Goal: Navigation & Orientation: Go to known website

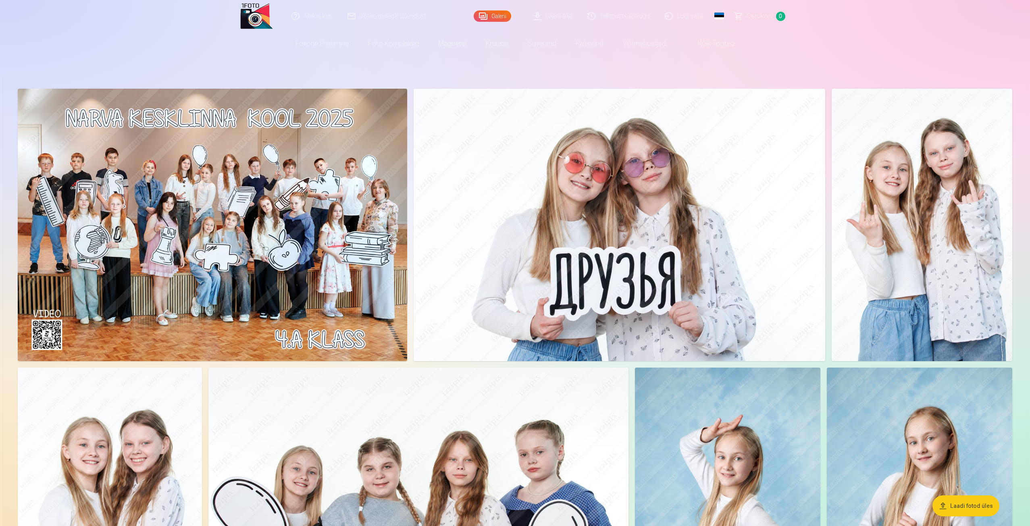
click at [794, 48] on nav "Fotode printimine Kvaliteetne fototrükk Paber 210 g/m2, pilkupüüdvad värvid ja …" at bounding box center [515, 43] width 1030 height 23
click at [699, 19] on link "Logi välja" at bounding box center [684, 16] width 54 height 32
